Goal: Obtain resource: Download file/media

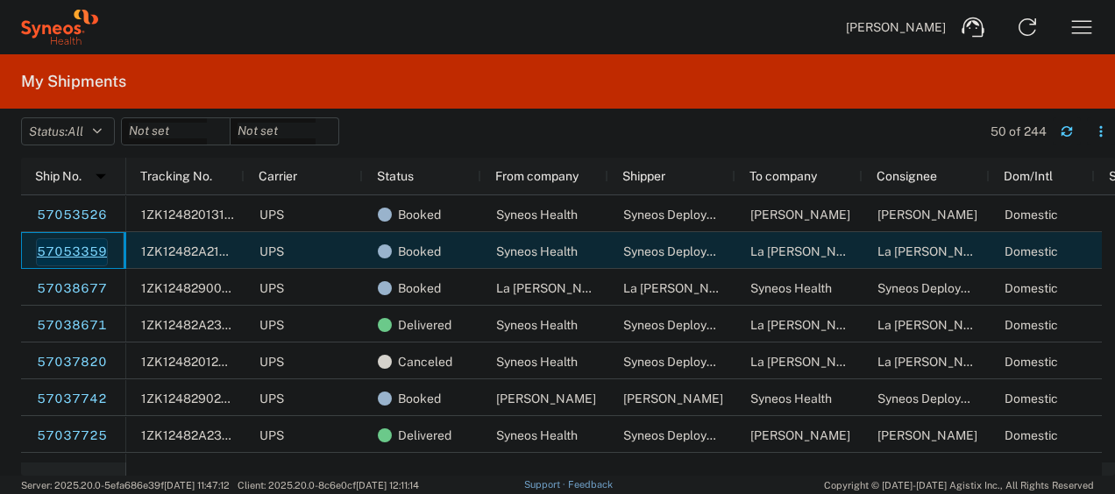
click at [80, 245] on link "57053359" at bounding box center [72, 252] width 72 height 28
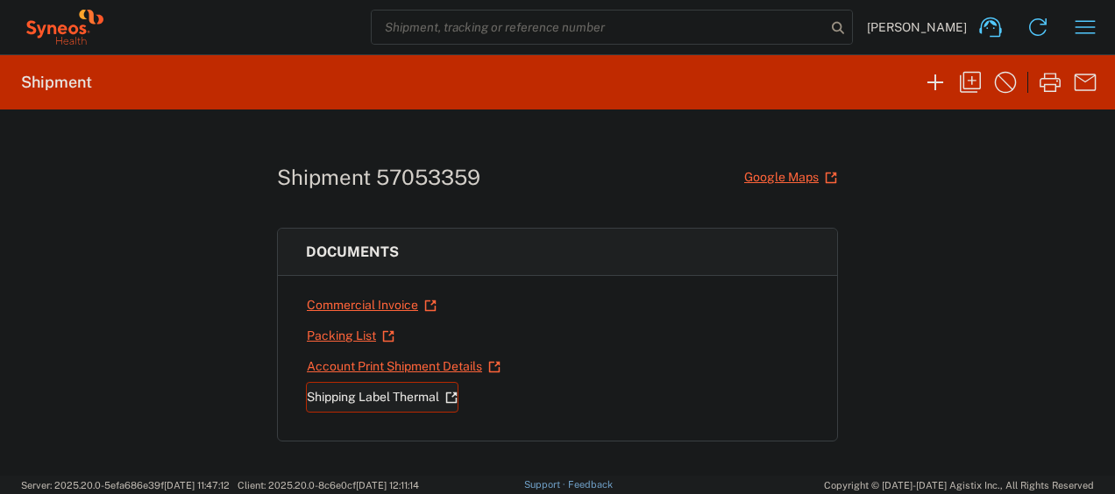
click at [381, 395] on link "Shipping Label Thermal" at bounding box center [382, 397] width 152 height 31
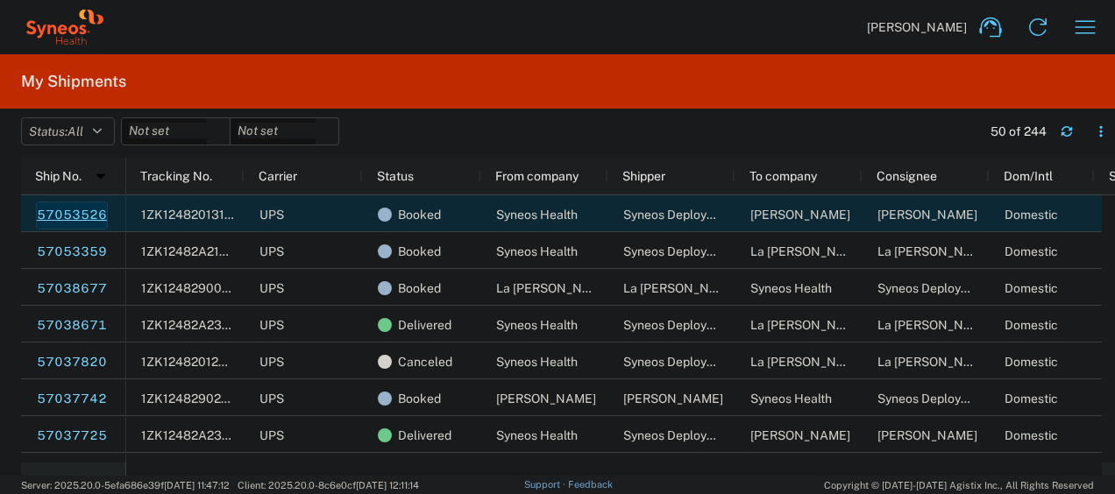
click at [87, 220] on link "57053526" at bounding box center [72, 216] width 72 height 28
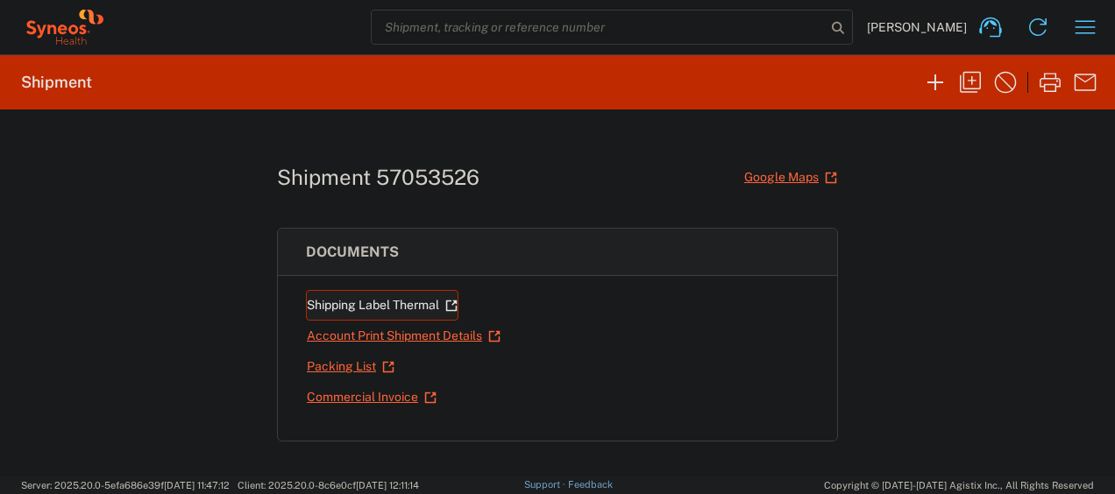
click at [356, 300] on link "Shipping Label Thermal" at bounding box center [382, 305] width 152 height 31
